Goal: Find specific page/section: Find specific page/section

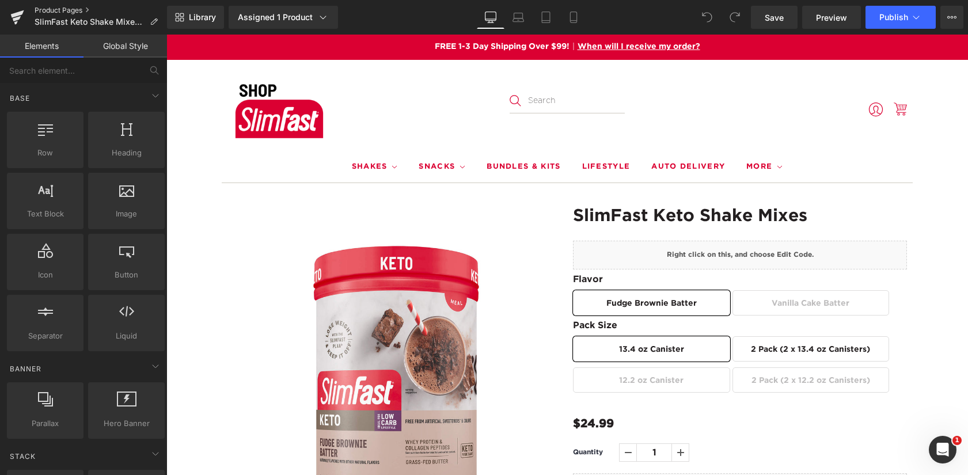
click at [59, 7] on link "Product Pages" at bounding box center [101, 10] width 132 height 9
click at [317, 18] on icon at bounding box center [323, 18] width 12 height 12
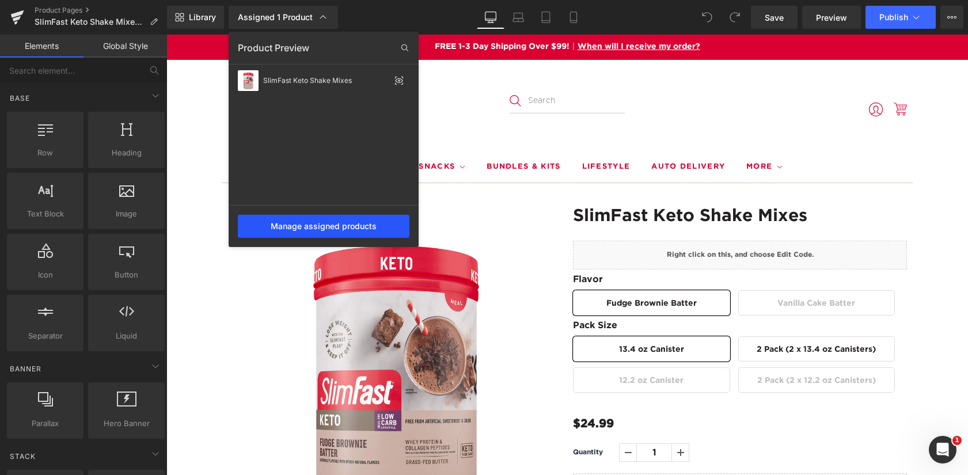
click at [307, 224] on div "Manage assigned products" at bounding box center [324, 226] width 172 height 23
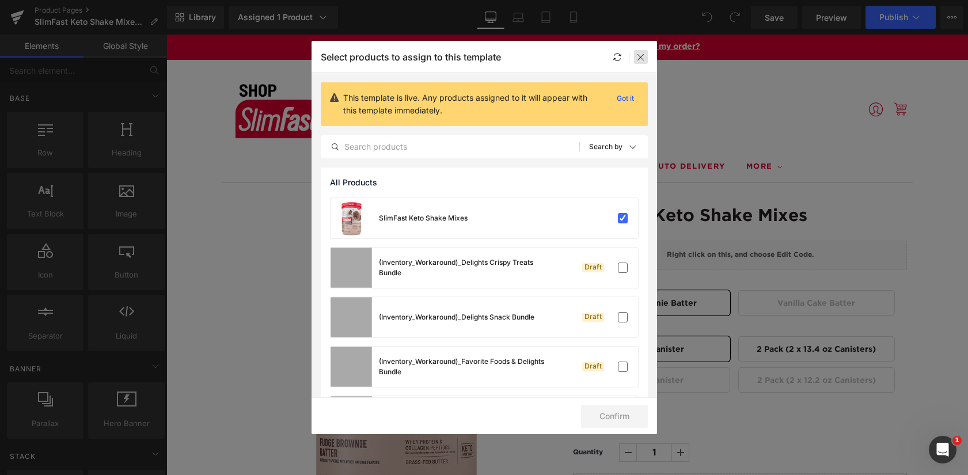
click at [643, 51] on div at bounding box center [641, 57] width 14 height 14
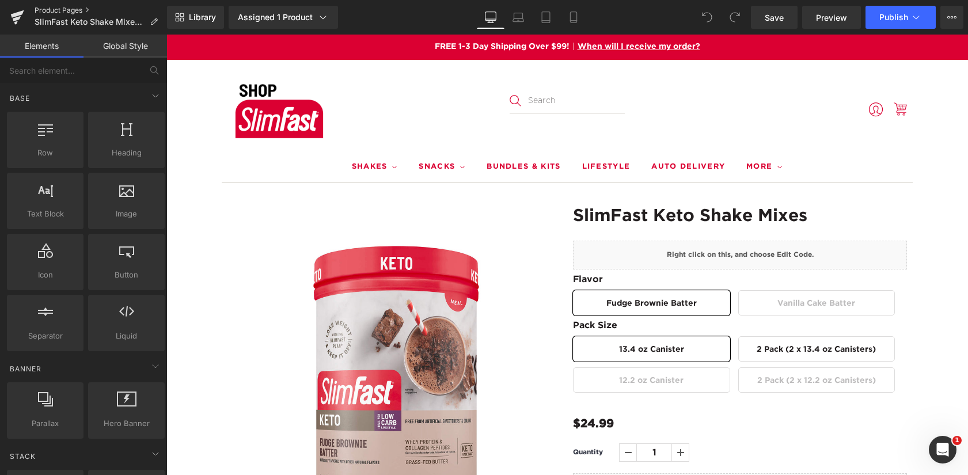
click at [70, 7] on link "Product Pages" at bounding box center [101, 10] width 132 height 9
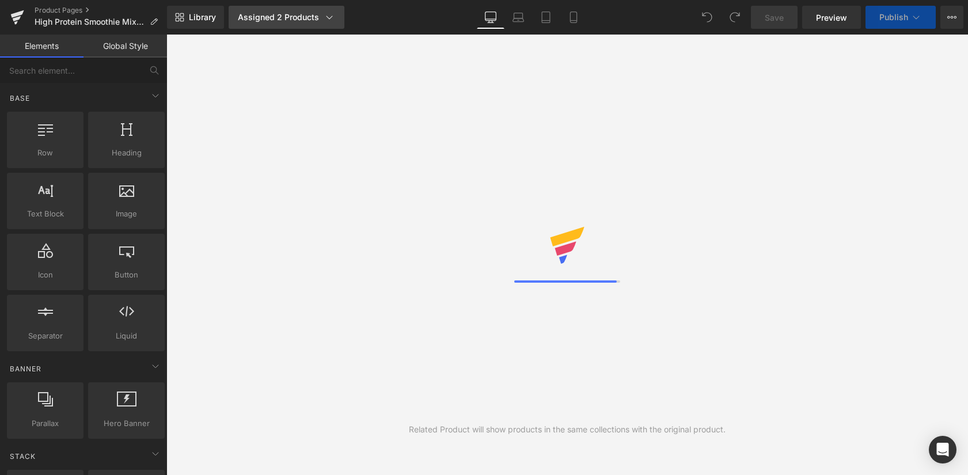
click at [295, 17] on div "Assigned 2 Products" at bounding box center [286, 18] width 97 height 12
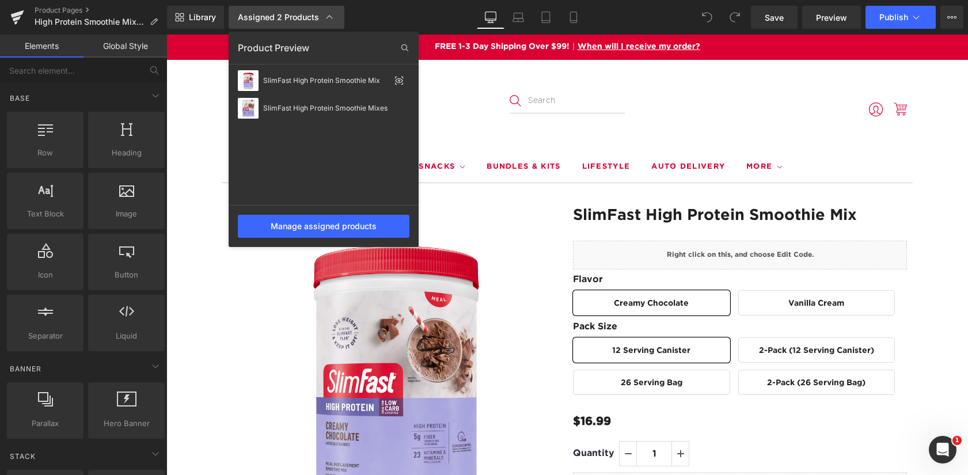
click at [328, 17] on icon at bounding box center [330, 18] width 12 height 12
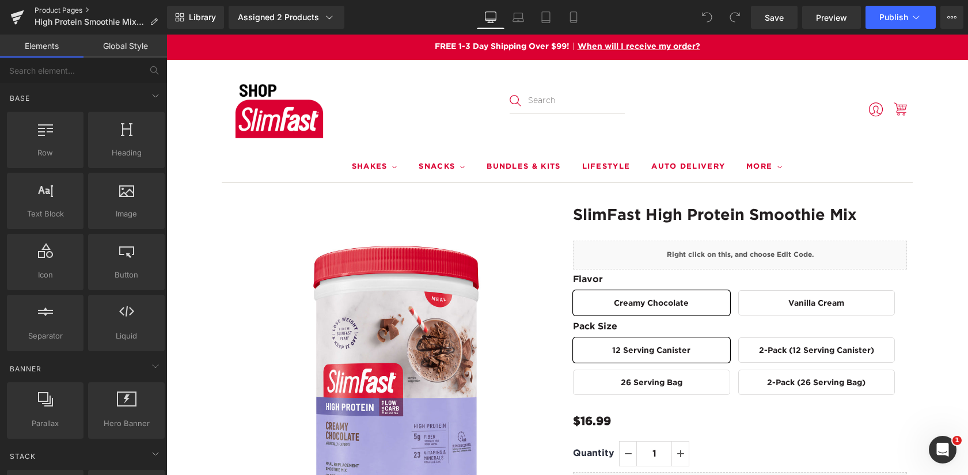
click at [65, 9] on link "Product Pages" at bounding box center [101, 10] width 132 height 9
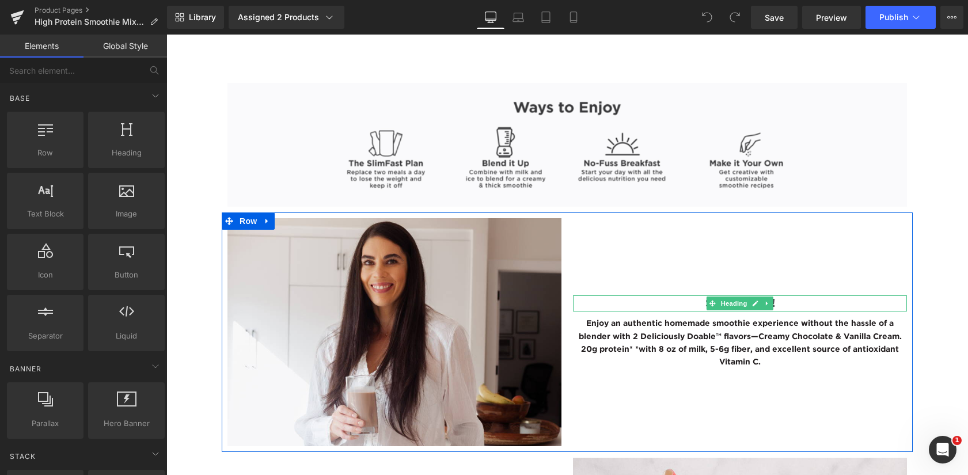
scroll to position [1785, 0]
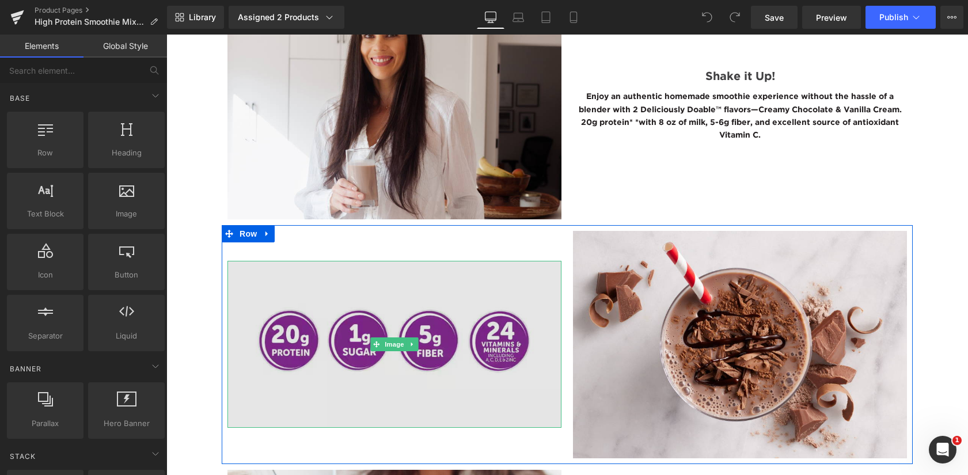
click at [348, 368] on img at bounding box center [394, 344] width 334 height 167
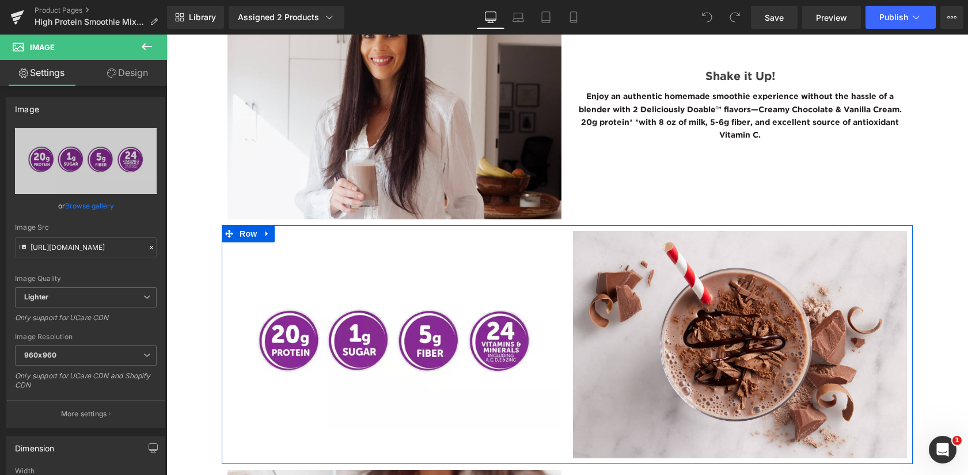
click at [344, 273] on div "Image" at bounding box center [394, 344] width 345 height 227
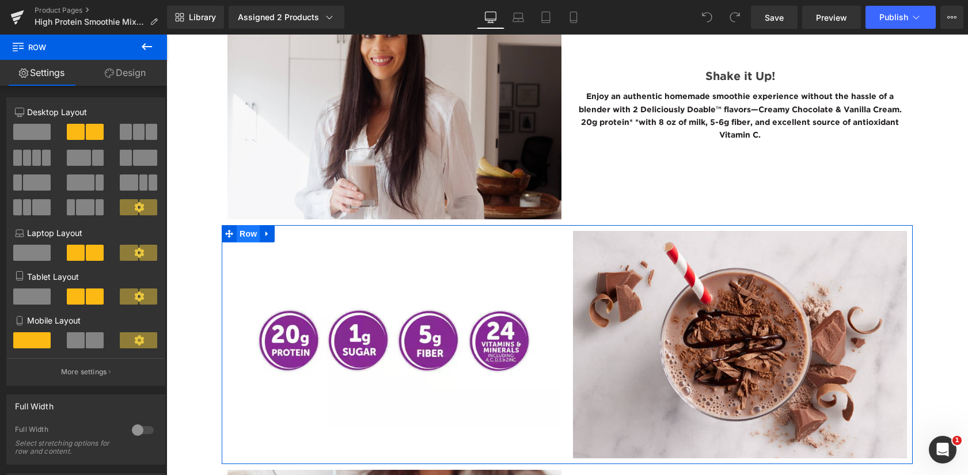
click at [241, 242] on span "Row" at bounding box center [248, 233] width 23 height 17
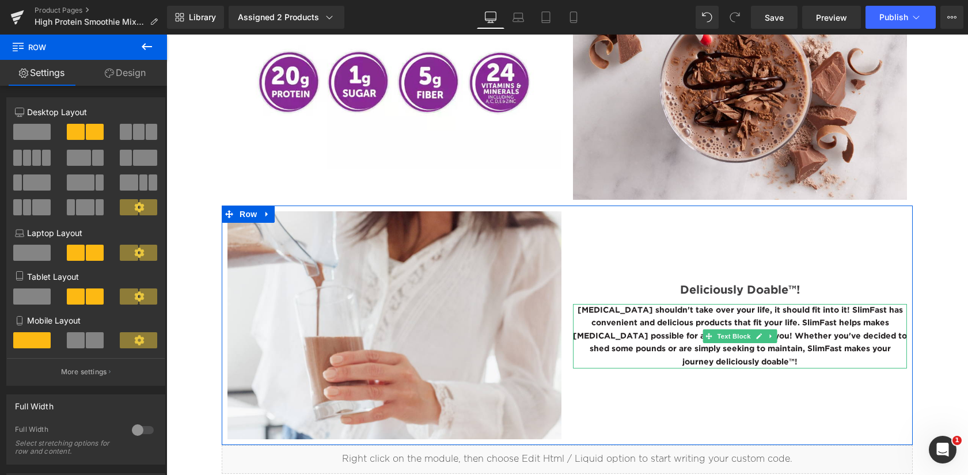
scroll to position [1900, 0]
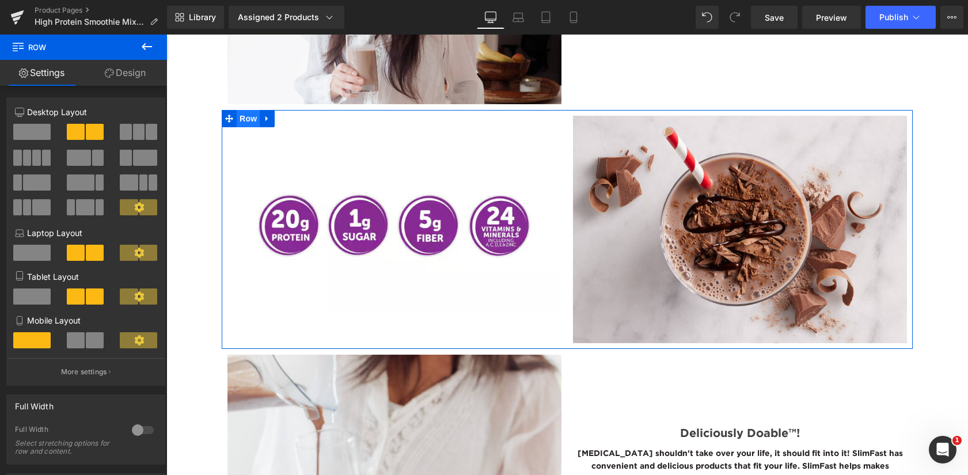
click at [242, 127] on span "Row" at bounding box center [248, 118] width 23 height 17
